Goal: Information Seeking & Learning: Find specific fact

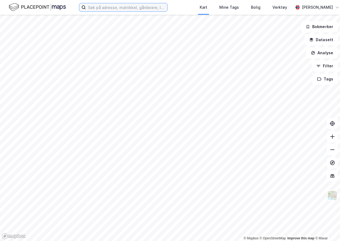
click at [96, 8] on input at bounding box center [126, 7] width 81 height 8
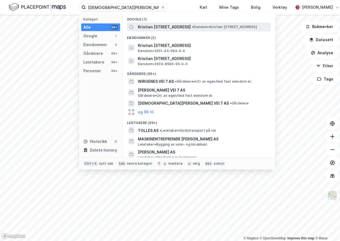
click at [167, 27] on span "Kristian [STREET_ADDRESS]" at bounding box center [164, 27] width 53 height 7
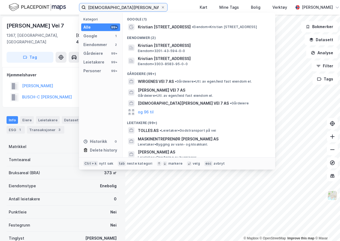
drag, startPoint x: 133, startPoint y: 8, endPoint x: 87, endPoint y: 7, distance: 46.3
click at [87, 7] on input "[DEMOGRAPHIC_DATA][PERSON_NAME] vei 7" at bounding box center [123, 7] width 75 height 8
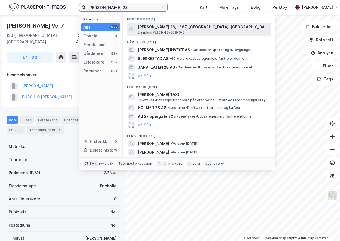
type input "[PERSON_NAME] 28"
click at [173, 30] on span "Eiendom • 3201-43-308-0-0" at bounding box center [161, 32] width 47 height 4
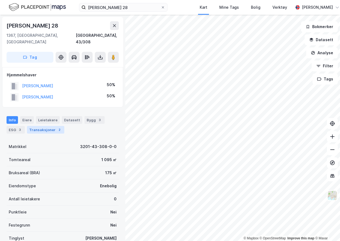
click at [40, 126] on div "Transaksjoner 2" at bounding box center [45, 130] width 37 height 8
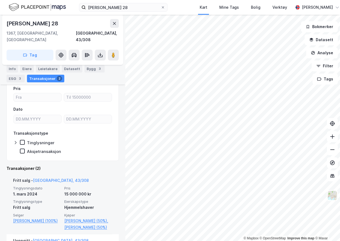
scroll to position [61, 0]
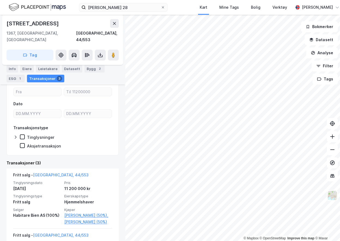
scroll to position [67, 0]
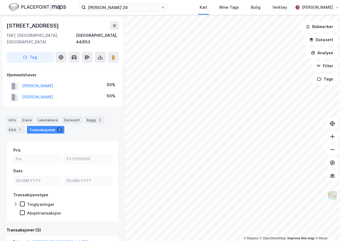
click at [45, 126] on div "Transaksjoner 3" at bounding box center [45, 130] width 37 height 8
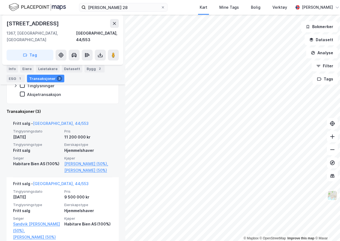
scroll to position [119, 0]
click at [26, 160] on div "Habitare Bien AS (100%)" at bounding box center [37, 163] width 48 height 7
click at [75, 172] on link "[PERSON_NAME] (50%)" at bounding box center [88, 170] width 48 height 7
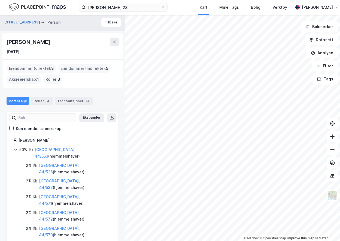
scroll to position [1, 0]
